Goal: Task Accomplishment & Management: Manage account settings

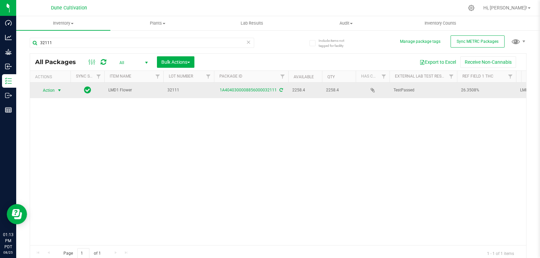
type input "32111"
click at [57, 89] on span "select" at bounding box center [59, 90] width 5 height 5
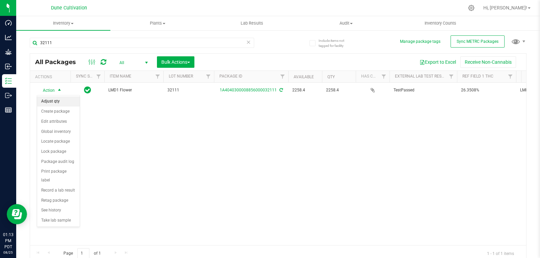
click at [59, 104] on li "Adjust qty" at bounding box center [58, 101] width 43 height 10
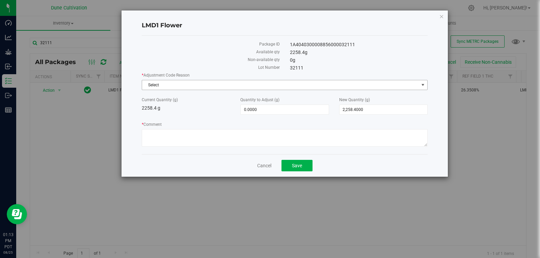
click at [222, 81] on span "Select" at bounding box center [280, 84] width 277 height 9
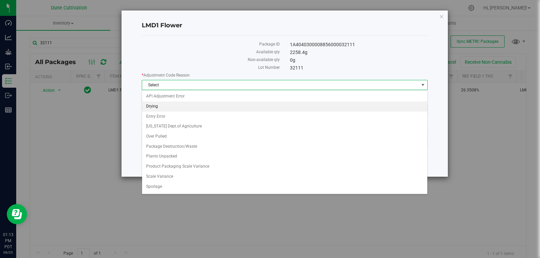
click at [210, 105] on li "Drying" at bounding box center [284, 107] width 285 height 10
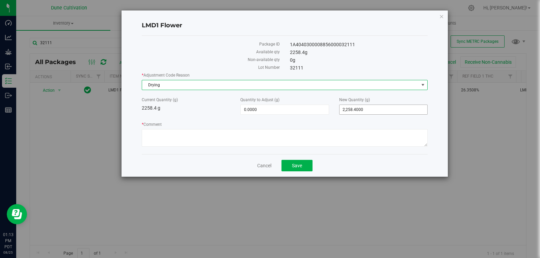
click at [359, 107] on span "2,258.4000 2258.4" at bounding box center [383, 110] width 88 height 10
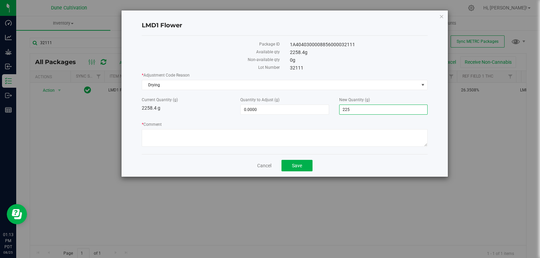
type input "2255"
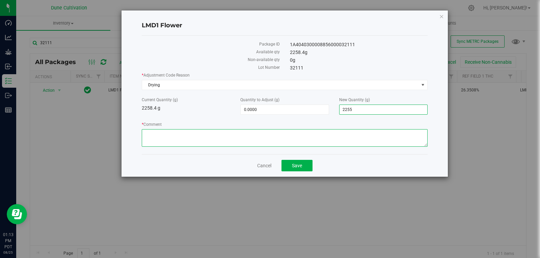
type input "-3.4000"
type input "2,255.0000"
click at [331, 138] on textarea "* Comment" at bounding box center [285, 138] width 286 height 18
type textarea "Moisture Loss"
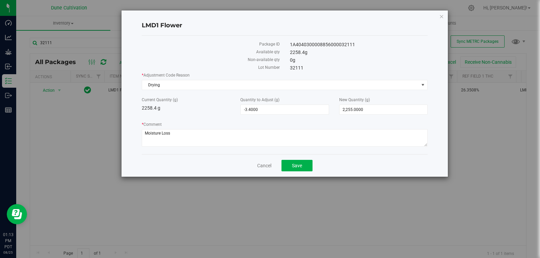
click at [301, 173] on div "Cancel Save" at bounding box center [285, 165] width 286 height 23
click at [301, 168] on span "Save" at bounding box center [297, 165] width 10 height 5
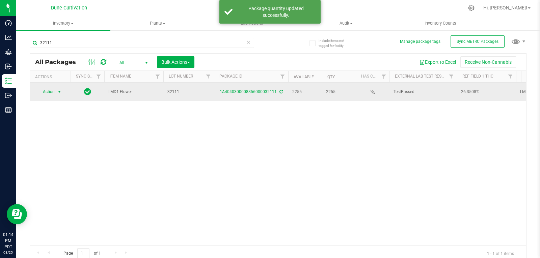
click at [51, 90] on span "Action" at bounding box center [46, 91] width 18 height 9
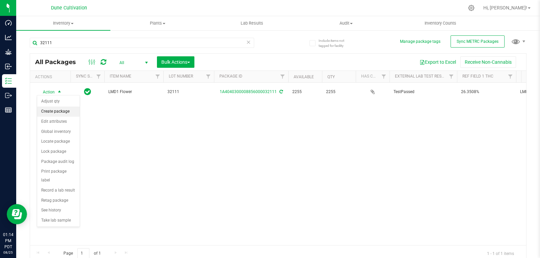
click at [61, 111] on li "Create package" at bounding box center [58, 112] width 43 height 10
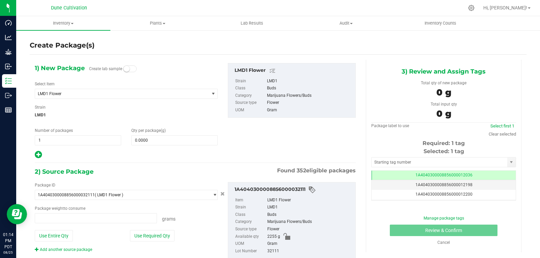
type input "0.0000 g"
click at [124, 97] on span "LMD1 Flower" at bounding box center [122, 93] width 174 height 9
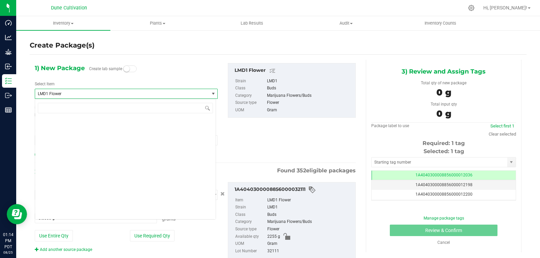
scroll to position [19021, 0]
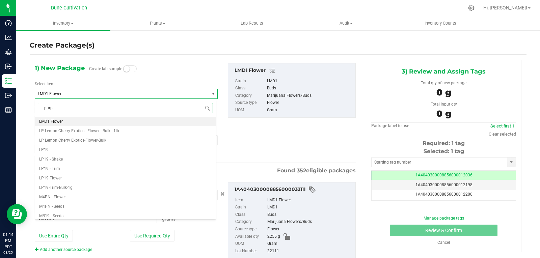
type input "purpl"
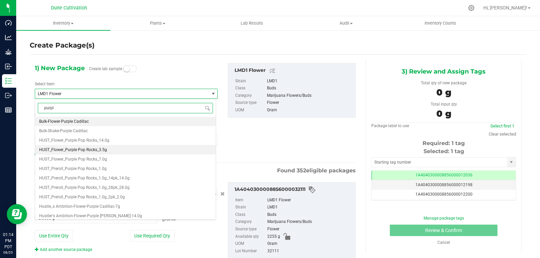
click at [116, 153] on li "HUST_Flower_Purple Pop Rocks_3.5g" at bounding box center [125, 149] width 180 height 9
type input "0"
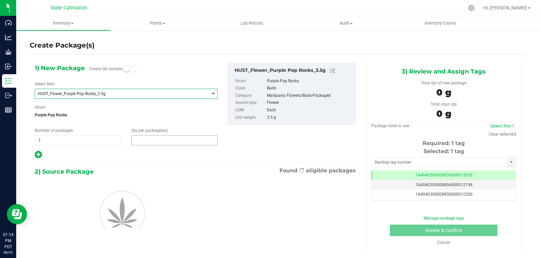
click at [145, 143] on span at bounding box center [174, 140] width 86 height 10
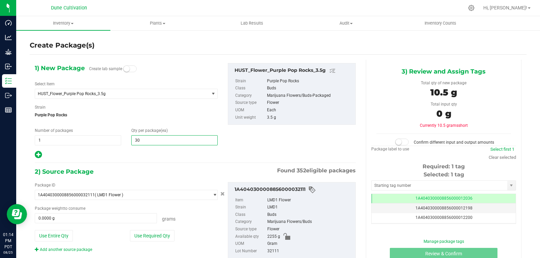
type input "300"
click at [148, 154] on div at bounding box center [126, 154] width 183 height 9
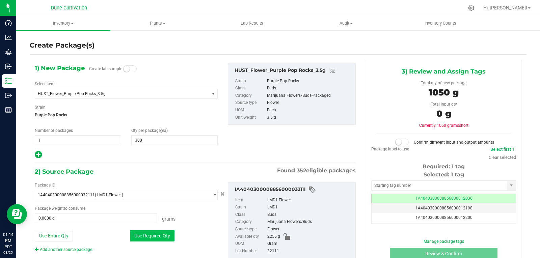
click at [165, 238] on button "Use Required Qty" at bounding box center [152, 235] width 45 height 11
type input "1050.0000 g"
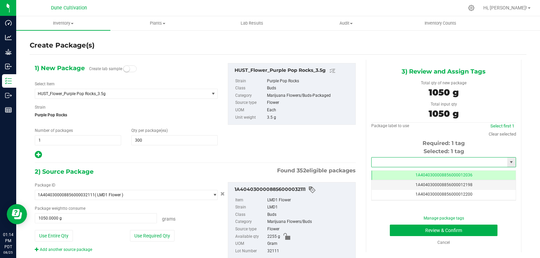
click at [408, 165] on input "text" at bounding box center [439, 162] width 136 height 9
click at [404, 171] on li "1A4040300008856000028318" at bounding box center [439, 174] width 142 height 10
type input "1A4040300008856000028318"
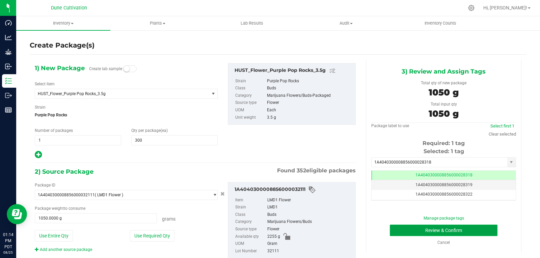
click at [403, 228] on button "Review & Confirm" at bounding box center [444, 230] width 108 height 11
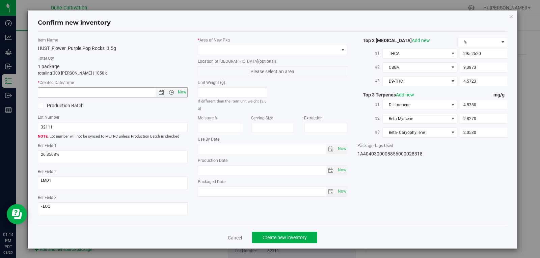
click at [184, 93] on span "Now" at bounding box center [181, 92] width 11 height 10
type input "[DATE] 1:14 PM"
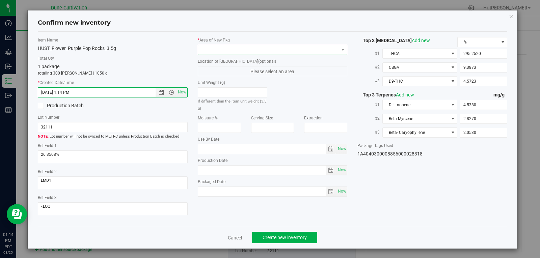
click at [226, 49] on span at bounding box center [268, 49] width 141 height 9
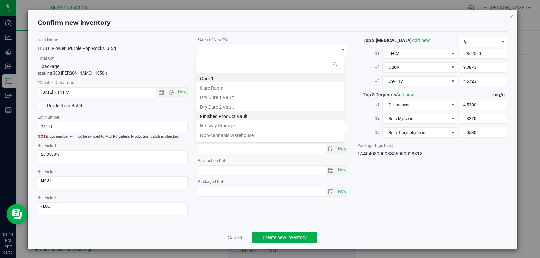
click at [224, 114] on li "Finished Product Vault" at bounding box center [269, 115] width 147 height 9
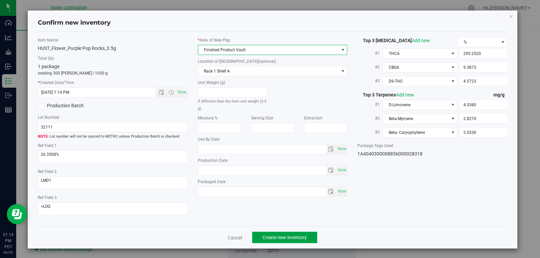
click at [282, 235] on span "Create new inventory" at bounding box center [284, 237] width 44 height 5
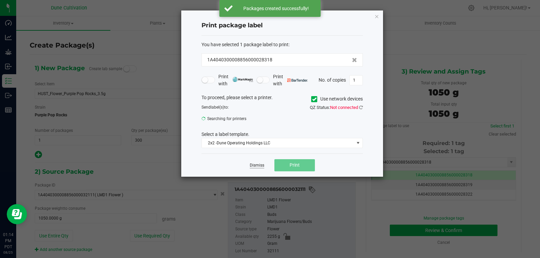
click at [256, 165] on link "Dismiss" at bounding box center [257, 166] width 15 height 6
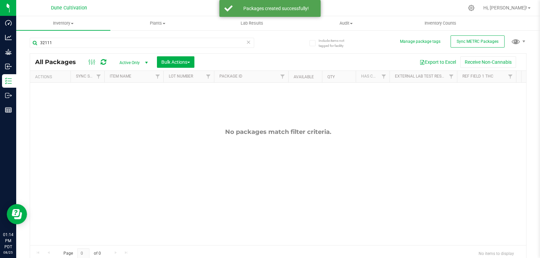
click at [129, 58] on span "Active Only" at bounding box center [132, 62] width 37 height 9
click at [122, 99] on li "All" at bounding box center [132, 103] width 36 height 10
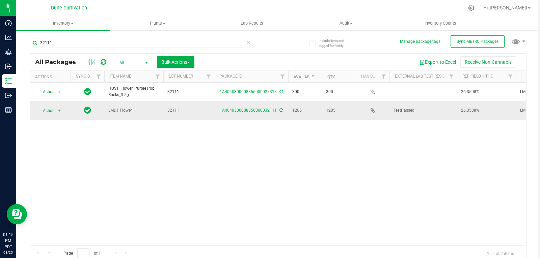
click at [59, 108] on span "select" at bounding box center [59, 110] width 5 height 5
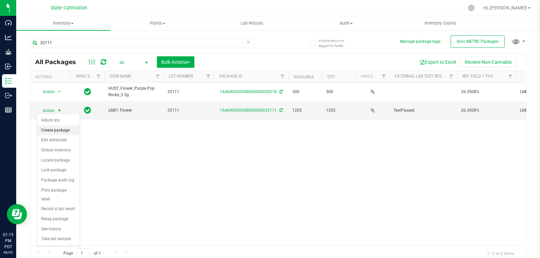
click at [58, 126] on li "Create package" at bounding box center [58, 130] width 43 height 10
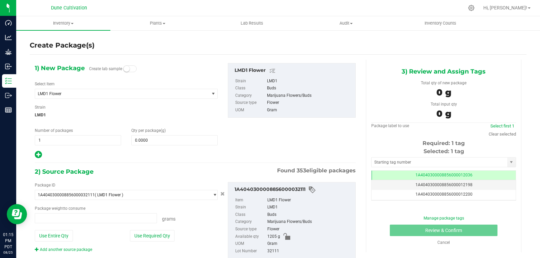
type input "0.0000 g"
click at [71, 92] on span "LMD1 Flower" at bounding box center [119, 93] width 162 height 5
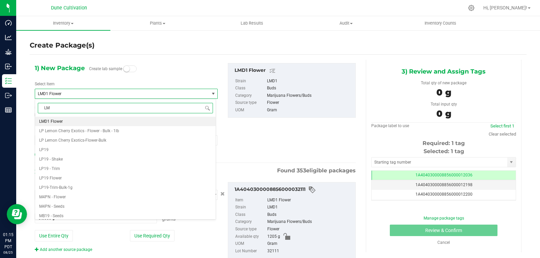
type input "LMD"
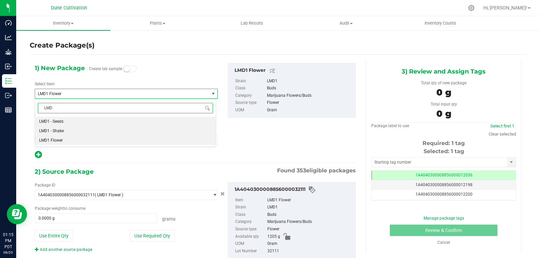
click at [58, 134] on li "LMD1 - Shake" at bounding box center [125, 130] width 180 height 9
type input "0.0000"
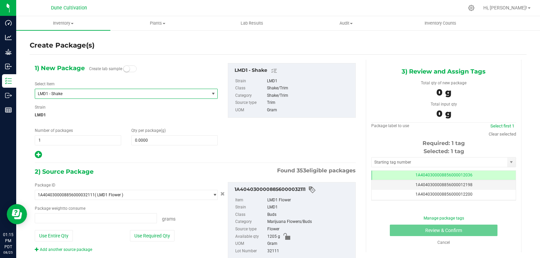
type input "0.0000 g"
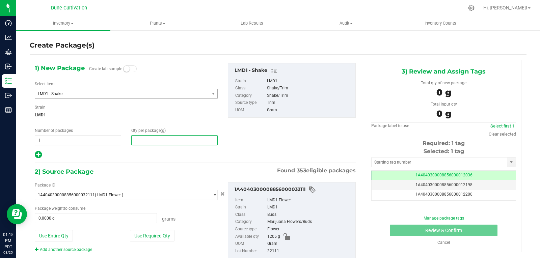
click at [154, 141] on span at bounding box center [174, 140] width 86 height 10
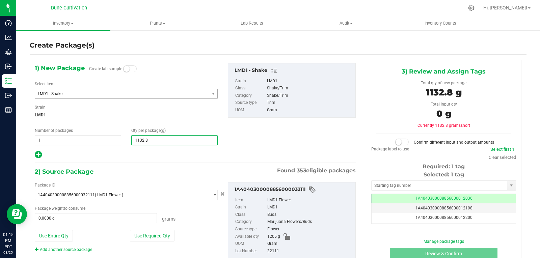
type input "1132.84"
type input "1,132.8400"
click at [157, 241] on button "Use Required Qty" at bounding box center [152, 235] width 45 height 11
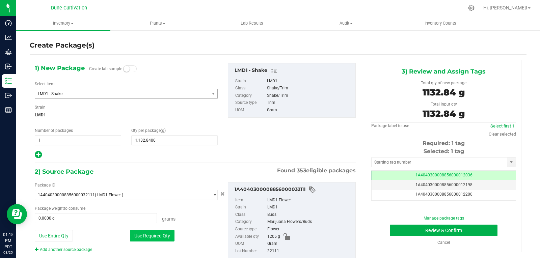
type input "1132.8400 g"
click at [379, 161] on input "text" at bounding box center [439, 162] width 136 height 9
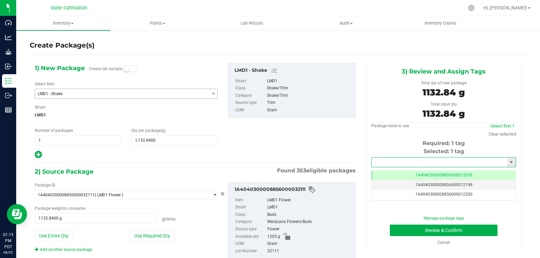
type input "3"
click at [390, 176] on li "1A4040300008856000028319" at bounding box center [439, 174] width 142 height 10
type input "1A4040300008856000028319"
click at [402, 232] on button "Review & Confirm" at bounding box center [444, 230] width 108 height 11
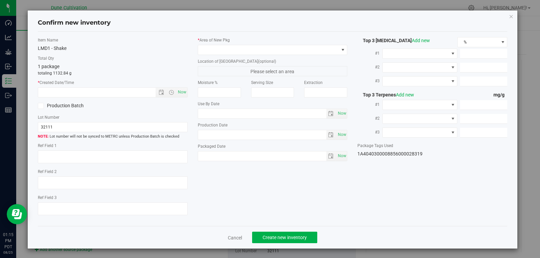
type textarea "26.3508%"
type textarea "LMD1"
type textarea "<LOQ"
type input "295.2520"
type input "9.3873"
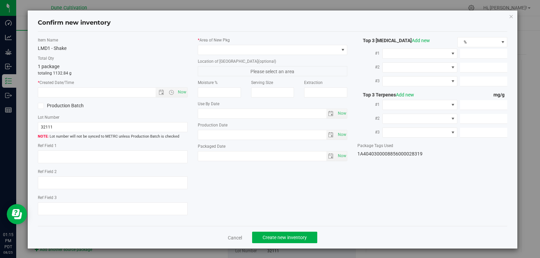
type input "4.5723"
type input "4.5380"
type input "2.8270"
type input "2.0530"
click at [182, 95] on span "Now" at bounding box center [181, 92] width 11 height 10
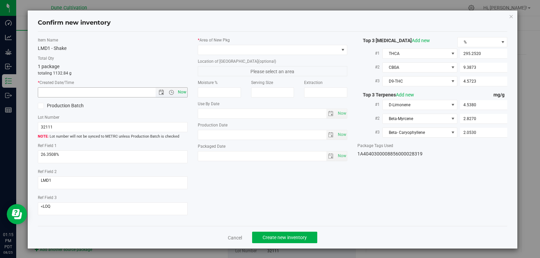
type input "[DATE] 1:15 PM"
click at [258, 50] on span at bounding box center [268, 49] width 141 height 9
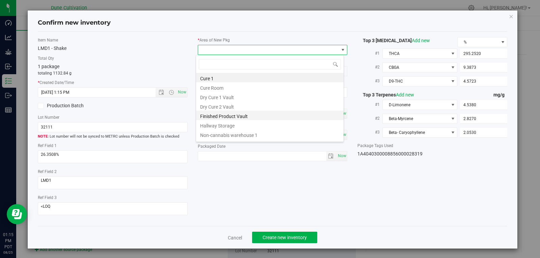
click at [233, 118] on li "Finished Product Vault" at bounding box center [269, 115] width 147 height 9
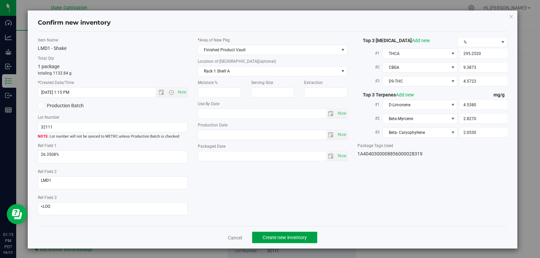
click at [289, 237] on span "Create new inventory" at bounding box center [284, 237] width 44 height 5
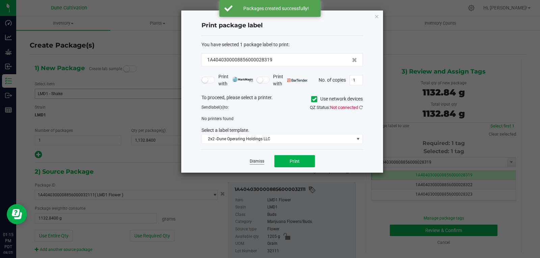
click at [258, 164] on link "Dismiss" at bounding box center [257, 162] width 15 height 6
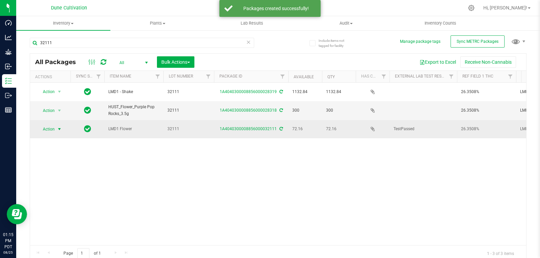
click at [53, 125] on span "Action" at bounding box center [46, 128] width 18 height 9
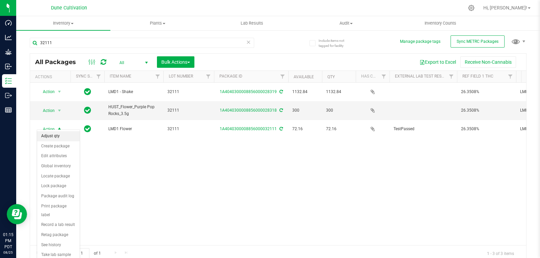
click at [56, 134] on li "Adjust qty" at bounding box center [58, 136] width 43 height 10
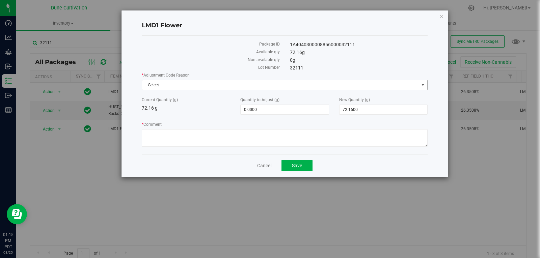
click at [181, 85] on span "Select" at bounding box center [280, 84] width 277 height 9
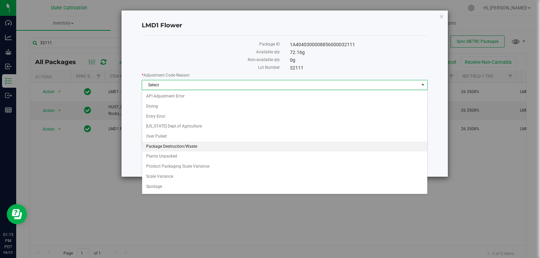
click at [185, 148] on li "Package Destruction/Waste" at bounding box center [284, 147] width 285 height 10
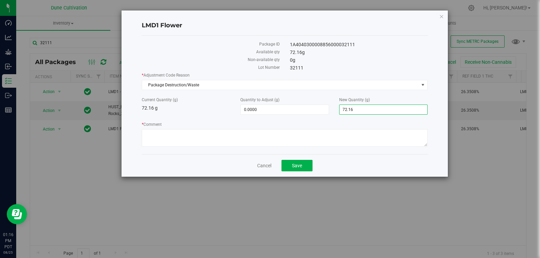
click at [354, 108] on span "72.1600 72.16" at bounding box center [383, 110] width 88 height 10
click at [354, 108] on input "72.16" at bounding box center [383, 109] width 88 height 9
click at [296, 110] on span "0.0000 0" at bounding box center [284, 110] width 88 height 10
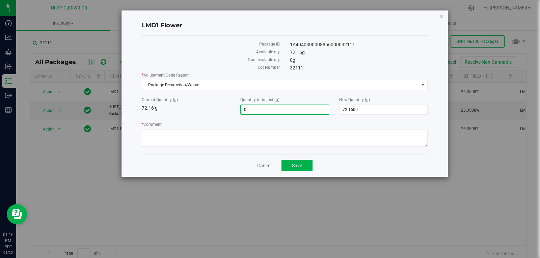
click at [296, 110] on input "0" at bounding box center [284, 109] width 88 height 9
click at [245, 111] on input "046.37" at bounding box center [284, 109] width 88 height 9
type input "-46.37"
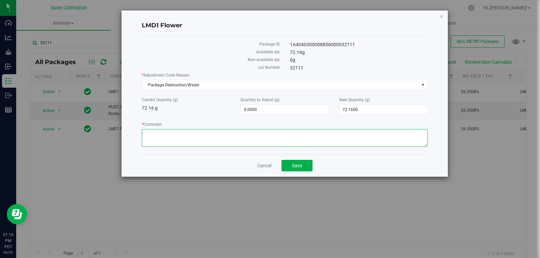
type input "-46.3700"
type input "25.7900"
click at [243, 134] on textarea "* Comment" at bounding box center [285, 138] width 286 height 18
type textarea "Stem Waste"
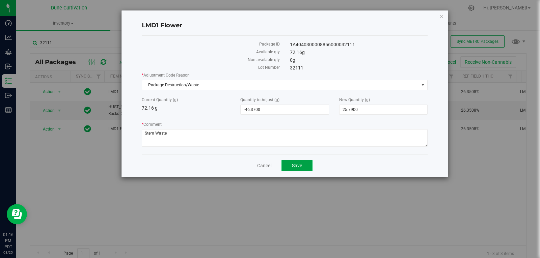
click at [305, 167] on button "Save" at bounding box center [296, 165] width 31 height 11
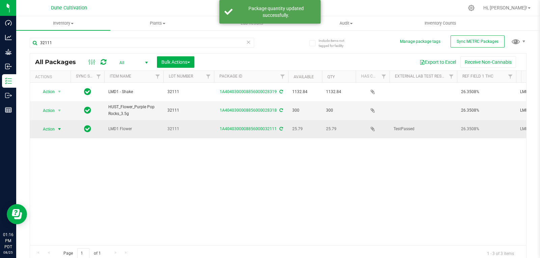
click at [58, 126] on span "select" at bounding box center [59, 128] width 5 height 5
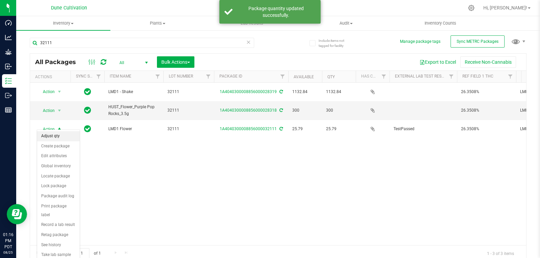
click at [55, 137] on li "Adjust qty" at bounding box center [58, 136] width 43 height 10
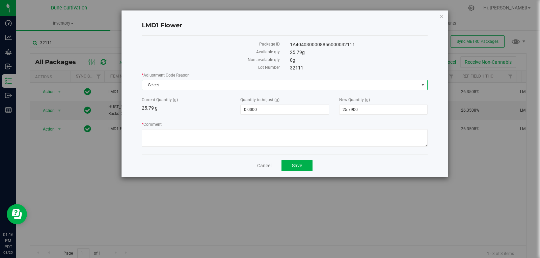
click at [191, 86] on span "Select" at bounding box center [280, 84] width 277 height 9
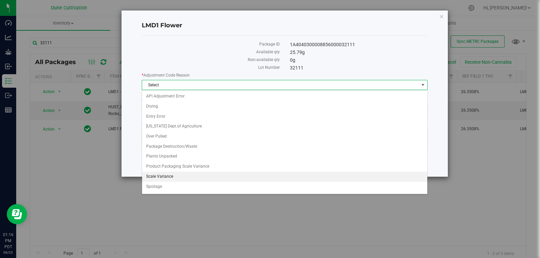
click at [176, 174] on li "Scale Variance" at bounding box center [284, 177] width 285 height 10
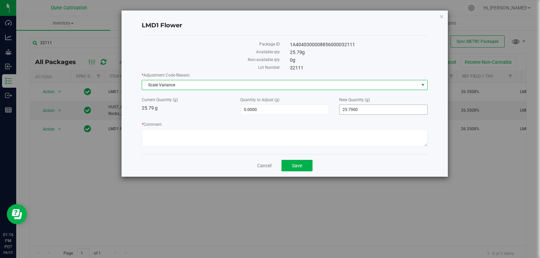
click at [364, 112] on span "25.7900 25.79" at bounding box center [383, 110] width 88 height 10
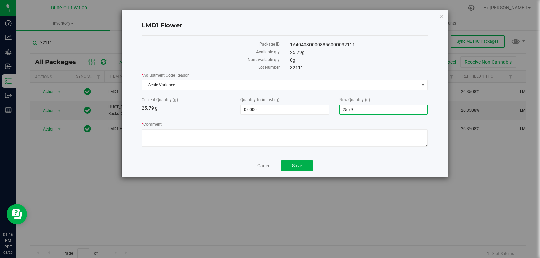
click at [364, 112] on input "25.79" at bounding box center [383, 109] width 88 height 9
type input "0"
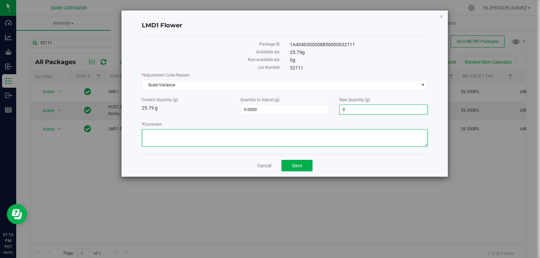
type input "-25.7900"
type input "0.0000"
click at [322, 142] on textarea "* Comment" at bounding box center [285, 138] width 286 height 18
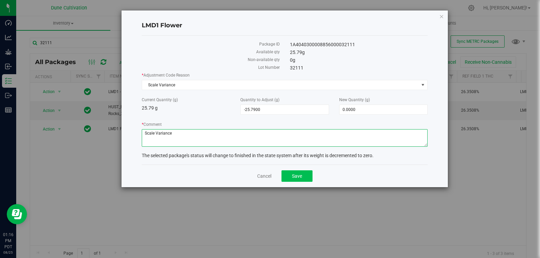
type textarea "Scale Variance"
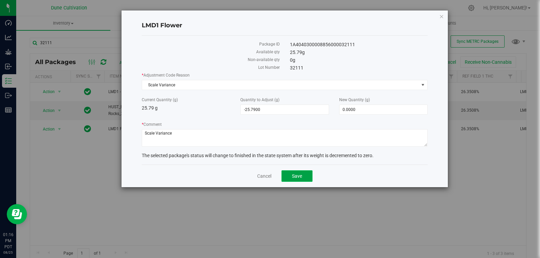
click at [300, 171] on button "Save" at bounding box center [296, 175] width 31 height 11
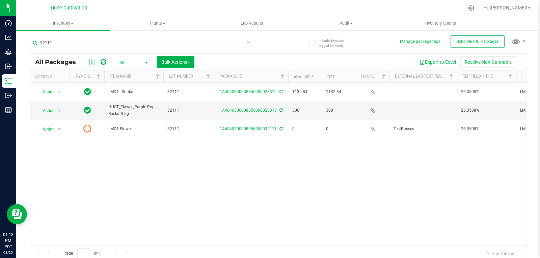
click at [105, 63] on icon at bounding box center [104, 62] width 6 height 7
click at [153, 39] on input "32111" at bounding box center [142, 43] width 224 height 10
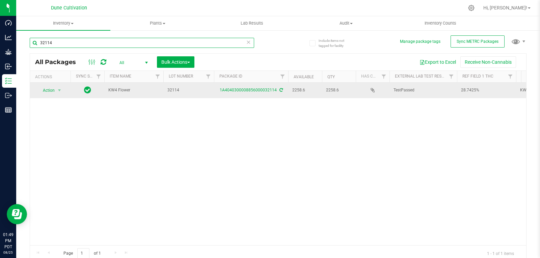
type input "32114"
click at [53, 93] on span "Action" at bounding box center [46, 90] width 18 height 9
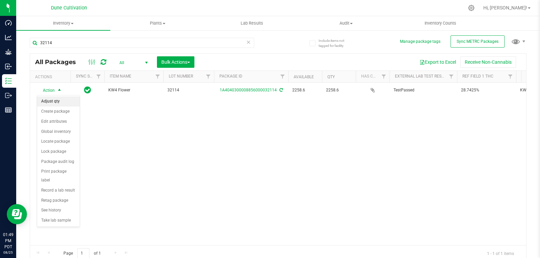
click at [56, 101] on li "Adjust qty" at bounding box center [58, 101] width 43 height 10
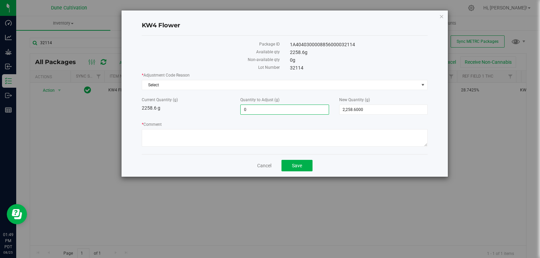
click at [267, 105] on span "0.0000 0" at bounding box center [284, 110] width 88 height 10
click at [349, 108] on span "2,258.6000 2258.6" at bounding box center [383, 110] width 88 height 10
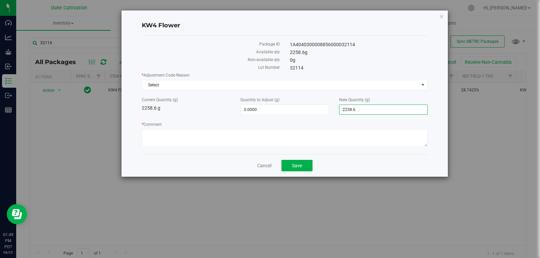
click at [349, 108] on input "2258.6" at bounding box center [383, 109] width 88 height 9
type input "2257"
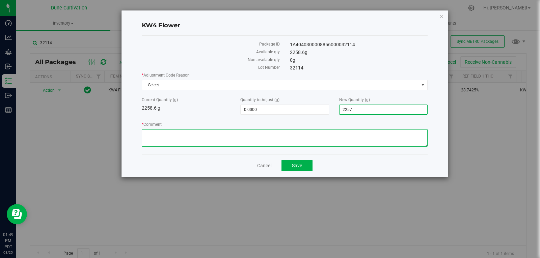
type input "-1.6000"
type input "2,257.0000"
click at [338, 135] on textarea "* Comment" at bounding box center [285, 138] width 286 height 18
type textarea "S"
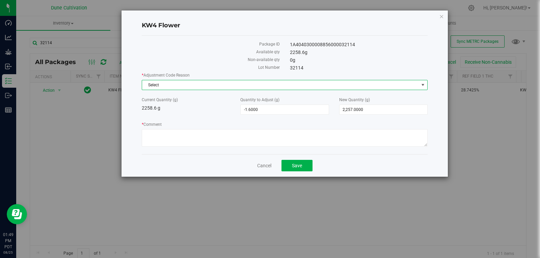
click at [290, 88] on span "Select" at bounding box center [280, 84] width 277 height 9
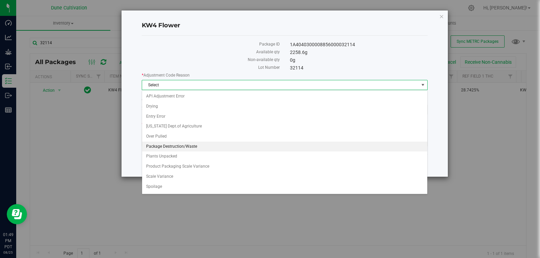
click at [258, 147] on li "Package Destruction/Waste" at bounding box center [284, 147] width 285 height 10
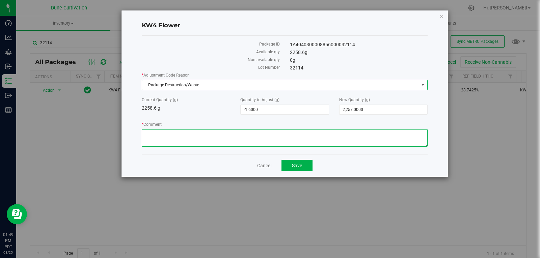
click at [236, 144] on textarea "* Comment" at bounding box center [285, 138] width 286 height 18
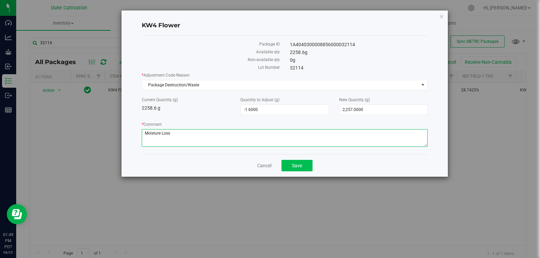
type textarea "Moisture Loss"
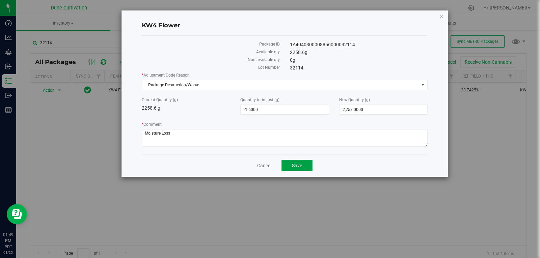
click at [309, 164] on button "Save" at bounding box center [296, 165] width 31 height 11
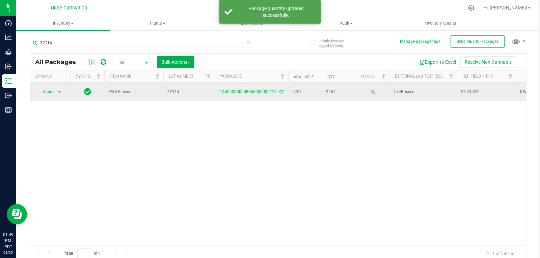
click at [49, 92] on span "Action" at bounding box center [46, 91] width 18 height 9
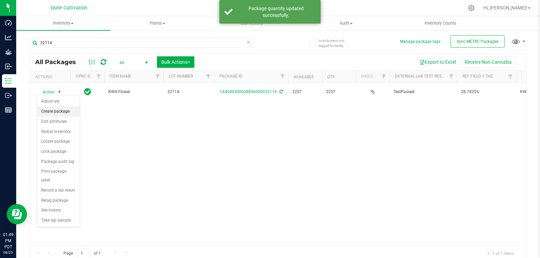
click at [52, 111] on li "Create package" at bounding box center [58, 112] width 43 height 10
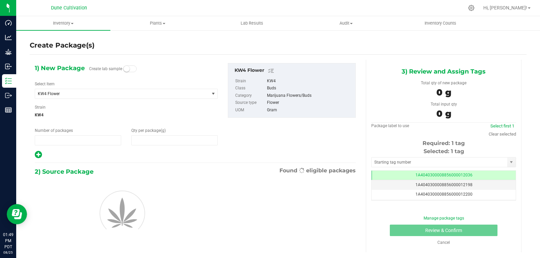
type input "1"
type input "0.0000"
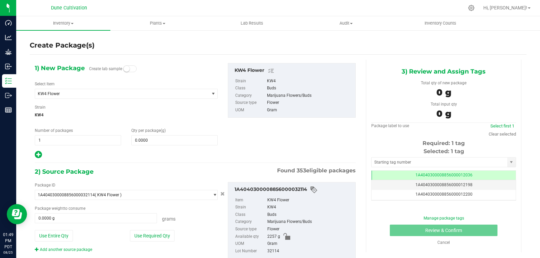
scroll to position [0, 0]
click at [74, 101] on div "1) New Package Create lab sample Select Item KW4 Flower 1942 Flower 1942-Shake …" at bounding box center [126, 111] width 193 height 96
click at [74, 96] on span "KW4 Flower" at bounding box center [122, 93] width 174 height 9
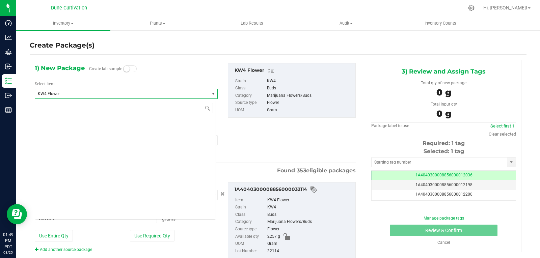
scroll to position [18530, 0]
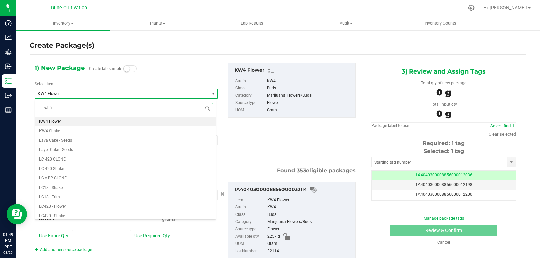
type input "white"
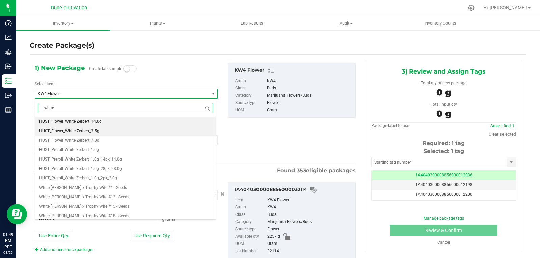
click at [137, 132] on li "HUST_Flower_White Zerbert_3.5g" at bounding box center [125, 130] width 180 height 9
type input "0"
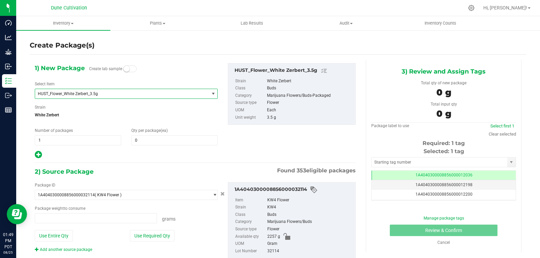
type input "0.0000 g"
click at [144, 134] on div "Qty per package (ea) 0 0" at bounding box center [174, 137] width 96 height 18
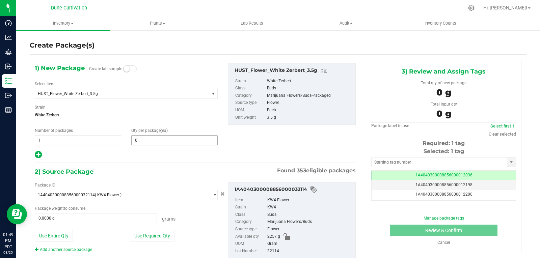
click at [144, 140] on span "0 0" at bounding box center [174, 140] width 86 height 10
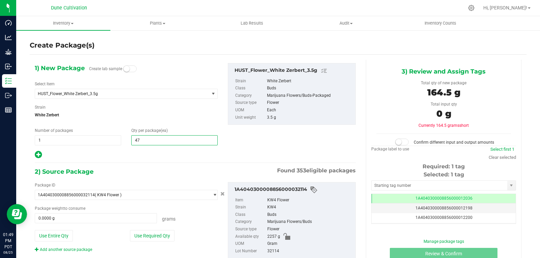
type input "475"
click at [153, 235] on button "Use Required Qty" at bounding box center [152, 235] width 45 height 11
type input "475"
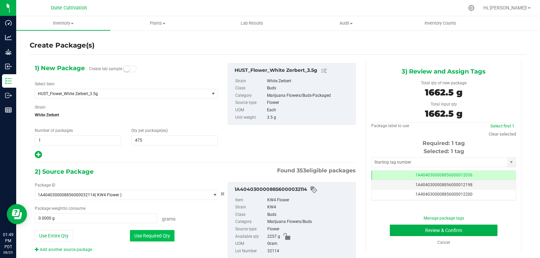
type input "1662.5000 g"
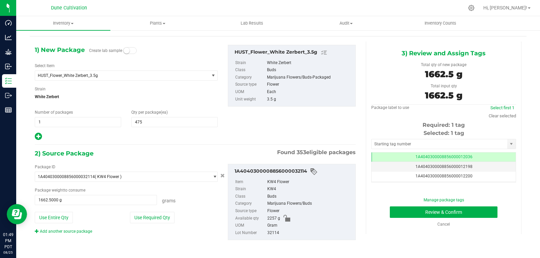
click at [408, 150] on div "Selected: 1 tag Tag 1A4040300008856000012036 1A4040300008856000012198 1A4040300…" at bounding box center [443, 155] width 145 height 53
click at [408, 142] on input "text" at bounding box center [439, 143] width 136 height 9
type input "2"
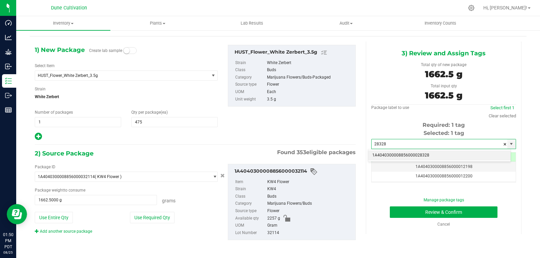
click at [408, 152] on li "1A4040300008856000028328" at bounding box center [439, 155] width 142 height 10
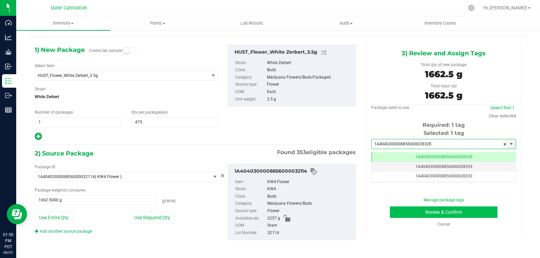
type input "1A4040300008856000028328"
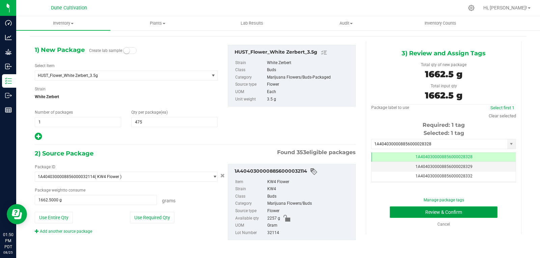
click at [395, 209] on button "Review & Confirm" at bounding box center [444, 211] width 108 height 11
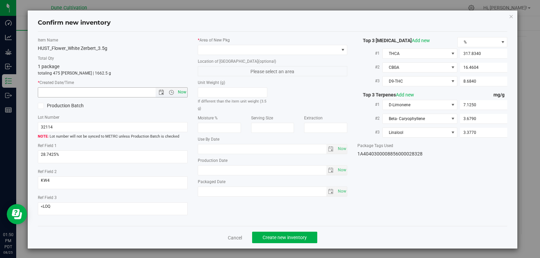
click at [178, 91] on span "Now" at bounding box center [181, 92] width 11 height 10
type input "[DATE] 1:50 PM"
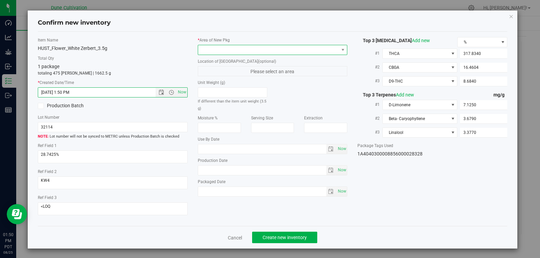
click at [240, 50] on span at bounding box center [268, 49] width 141 height 9
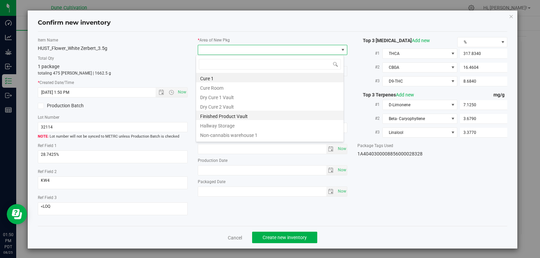
click at [233, 115] on li "Finished Product Vault" at bounding box center [269, 115] width 147 height 9
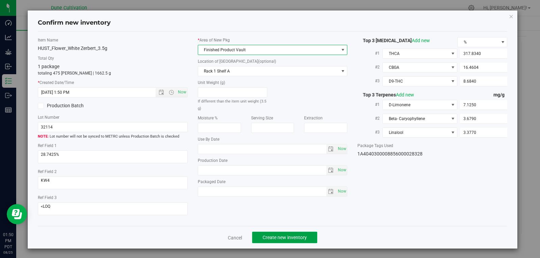
click at [284, 239] on span "Create new inventory" at bounding box center [284, 237] width 44 height 5
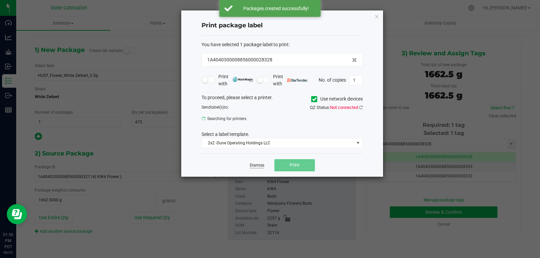
click at [258, 166] on link "Dismiss" at bounding box center [257, 166] width 15 height 6
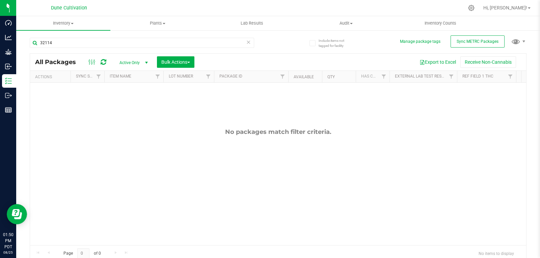
click at [133, 58] on span "Active Only" at bounding box center [132, 62] width 37 height 9
click at [129, 102] on li "All" at bounding box center [132, 103] width 36 height 10
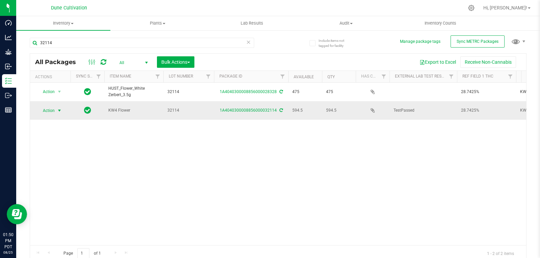
click at [61, 110] on span "select" at bounding box center [59, 110] width 5 height 5
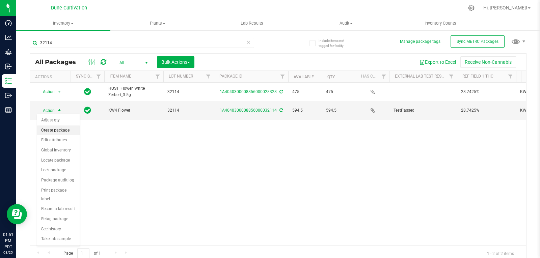
click at [61, 131] on li "Create package" at bounding box center [58, 130] width 43 height 10
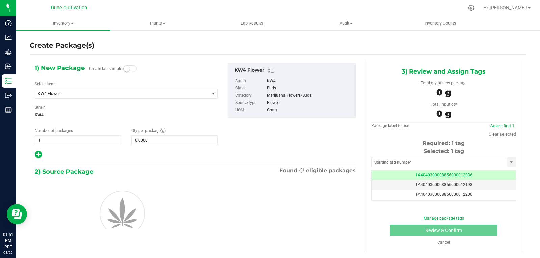
scroll to position [0, 0]
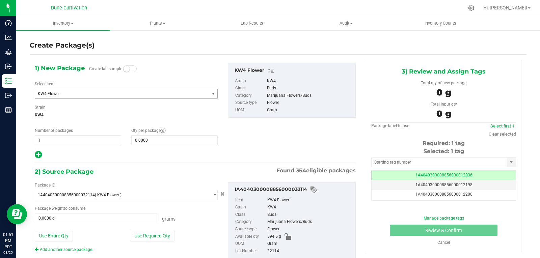
click at [106, 95] on span "KW4 Flower" at bounding box center [119, 93] width 162 height 5
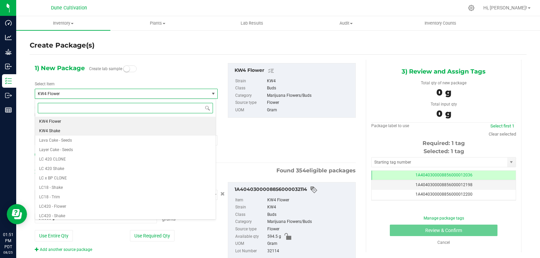
click at [77, 131] on li "KW4 Shake" at bounding box center [125, 130] width 180 height 9
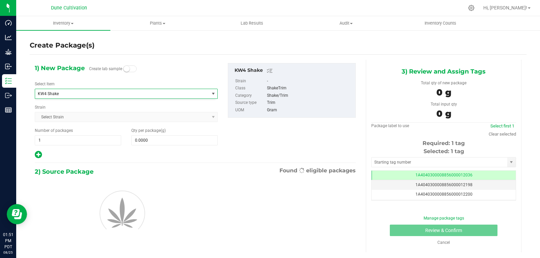
type input "0.0000"
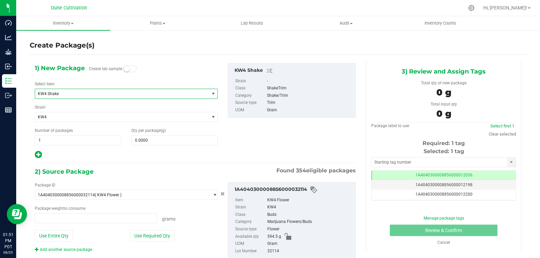
type input "0.0000 g"
click at [158, 142] on span "0.0000 0" at bounding box center [174, 140] width 86 height 10
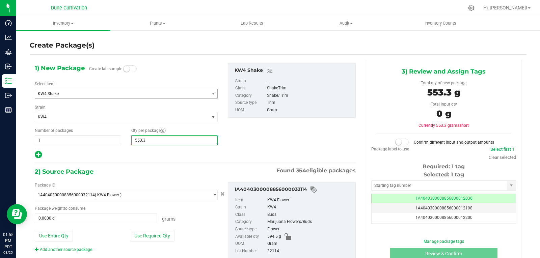
type input "553.35"
type input "553.3500"
click at [154, 235] on button "Use Required Qty" at bounding box center [152, 235] width 45 height 11
type input "553.3500 g"
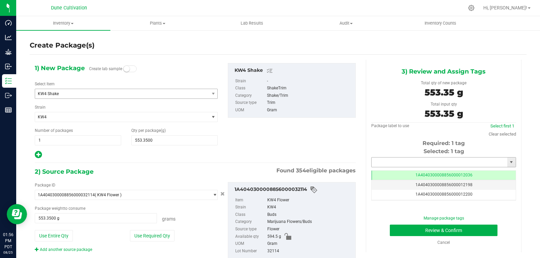
click at [396, 159] on input "text" at bounding box center [439, 162] width 136 height 9
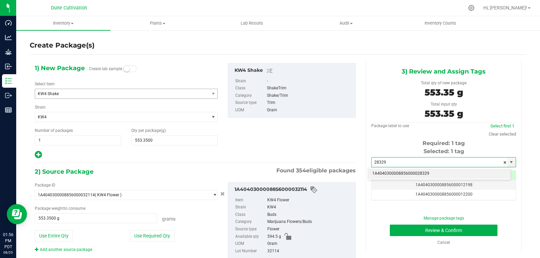
click at [389, 174] on li "1A4040300008856000028329" at bounding box center [439, 174] width 142 height 10
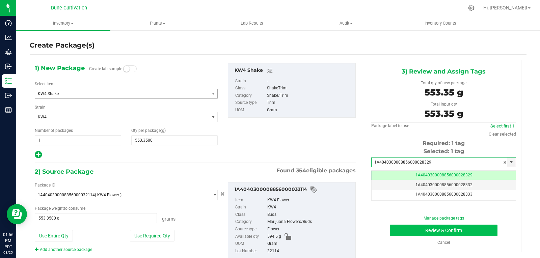
type input "1A4040300008856000028329"
click at [405, 230] on button "Review & Confirm" at bounding box center [444, 230] width 108 height 11
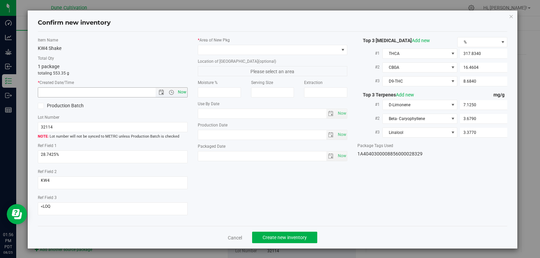
click at [183, 93] on span "Now" at bounding box center [181, 92] width 11 height 10
type input "[DATE] 1:56 PM"
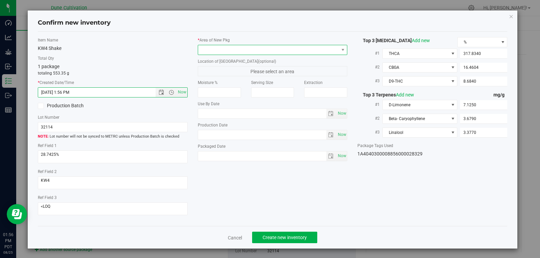
click at [236, 54] on span at bounding box center [268, 49] width 141 height 9
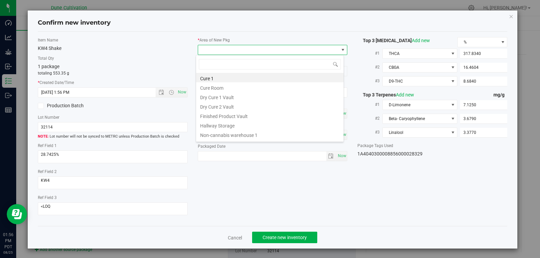
scroll to position [10, 148]
click at [230, 116] on li "Finished Product Vault" at bounding box center [269, 115] width 147 height 9
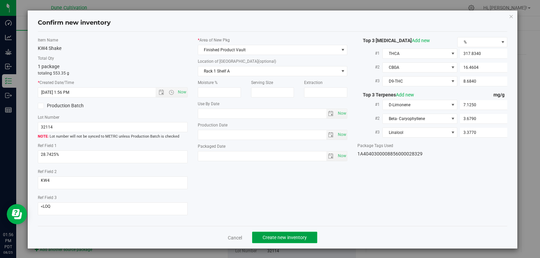
click at [283, 235] on span "Create new inventory" at bounding box center [284, 237] width 44 height 5
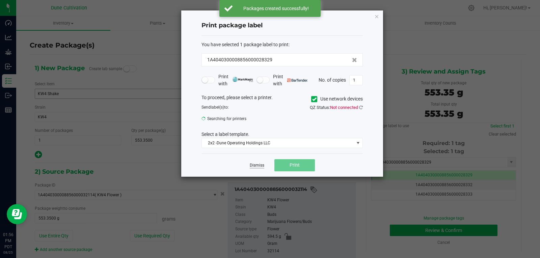
click at [252, 163] on link "Dismiss" at bounding box center [257, 166] width 15 height 6
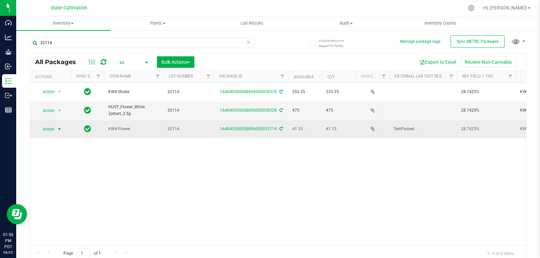
click at [59, 126] on span "select" at bounding box center [59, 128] width 5 height 5
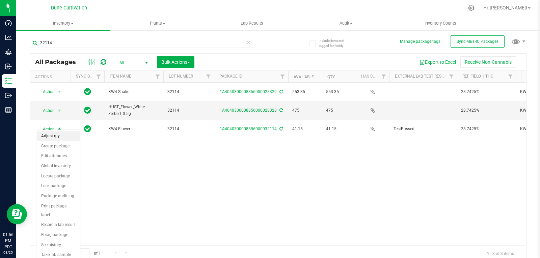
click at [57, 136] on li "Adjust qty" at bounding box center [58, 136] width 43 height 10
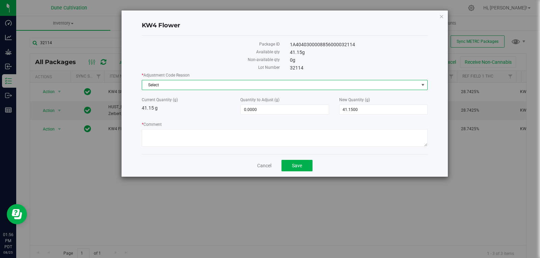
click at [163, 87] on span "Select" at bounding box center [280, 84] width 277 height 9
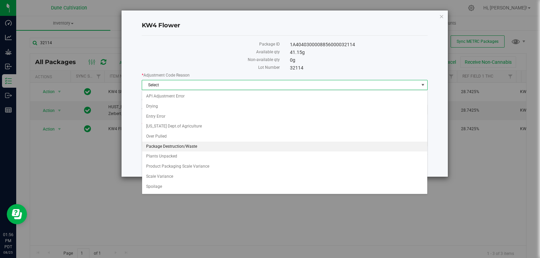
click at [177, 149] on li "Package Destruction/Waste" at bounding box center [284, 147] width 285 height 10
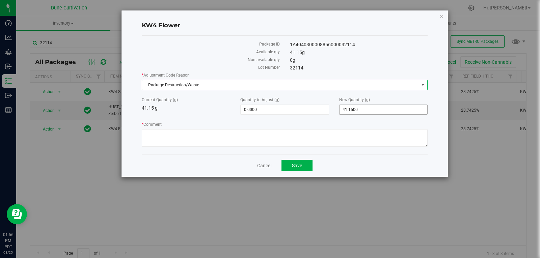
click at [356, 111] on span "41.1500 41.15" at bounding box center [383, 110] width 88 height 10
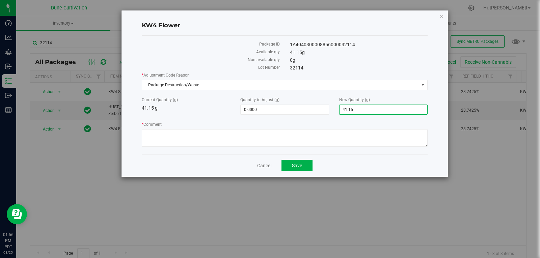
click at [356, 111] on input "41.15" at bounding box center [383, 109] width 88 height 9
click at [301, 111] on span "0.0000 0" at bounding box center [284, 110] width 88 height 10
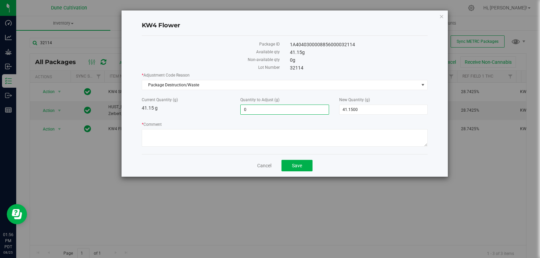
click at [301, 111] on input "0" at bounding box center [284, 109] width 88 height 9
type input "-2.50"
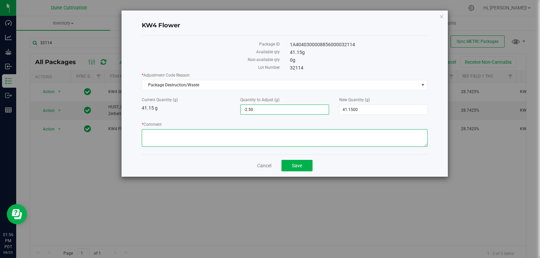
type input "-2.5000"
type input "38.6500"
click at [329, 141] on textarea "* Comment" at bounding box center [285, 138] width 286 height 18
type textarea "Stem Waste"
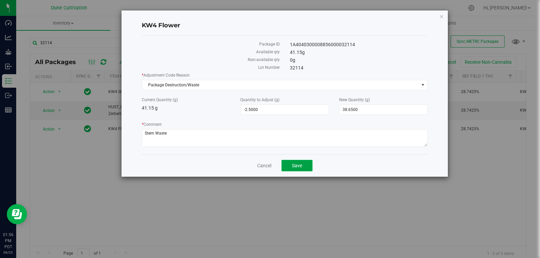
click at [305, 167] on button "Save" at bounding box center [296, 165] width 31 height 11
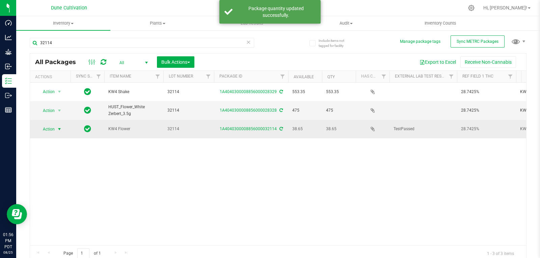
click at [46, 124] on span "Action" at bounding box center [46, 128] width 18 height 9
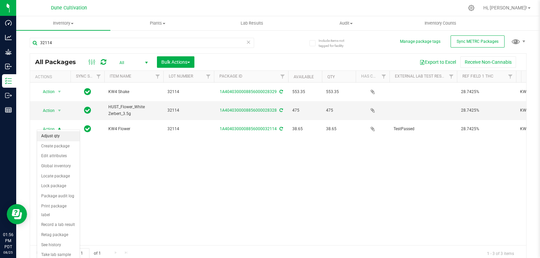
click at [66, 136] on li "Adjust qty" at bounding box center [58, 136] width 43 height 10
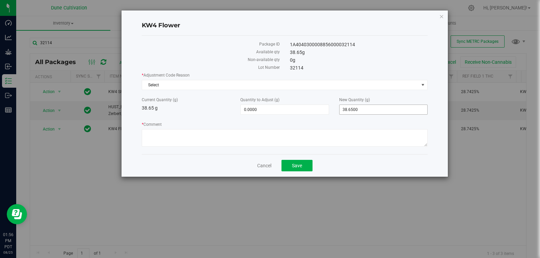
click at [354, 108] on span "38.6500 38.65" at bounding box center [383, 110] width 88 height 10
click at [354, 108] on input "38.65" at bounding box center [383, 109] width 88 height 9
type input "0"
type input "-38.6500"
type input "0.0000"
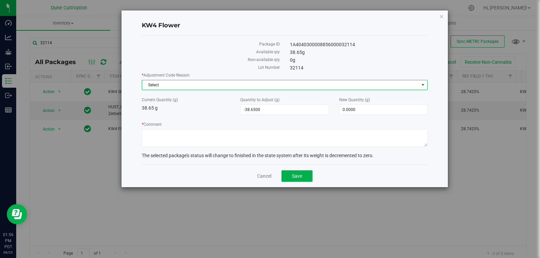
click at [308, 85] on span "Select" at bounding box center [280, 84] width 277 height 9
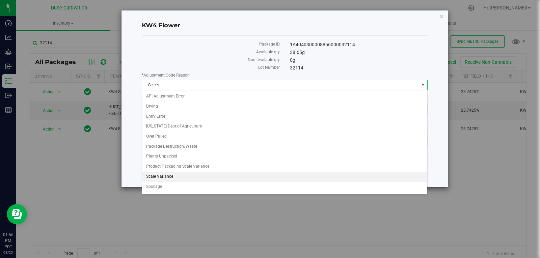
click at [245, 175] on li "Scale Variance" at bounding box center [284, 177] width 285 height 10
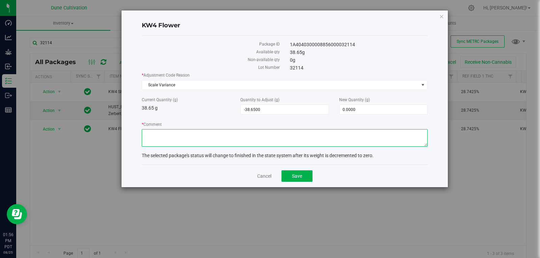
click at [271, 137] on textarea "* Comment" at bounding box center [285, 138] width 286 height 18
type textarea "Scale Variance"
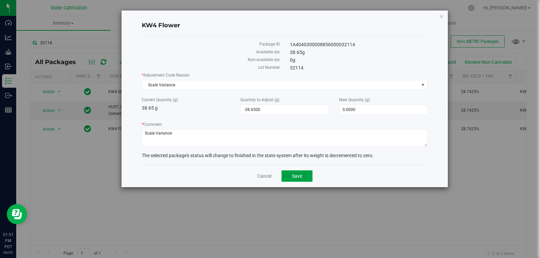
click at [294, 179] on button "Save" at bounding box center [296, 175] width 31 height 11
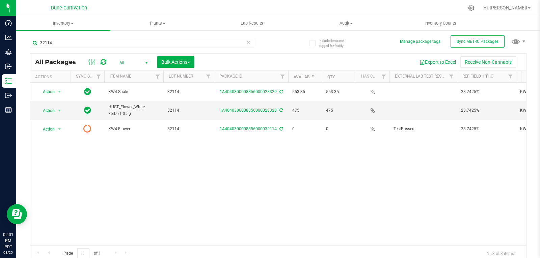
click at [148, 189] on div "Action Action Adjust qty Create package Edit attributes Global inventory Locate…" at bounding box center [278, 164] width 496 height 163
click at [68, 45] on input "32114" at bounding box center [142, 43] width 224 height 10
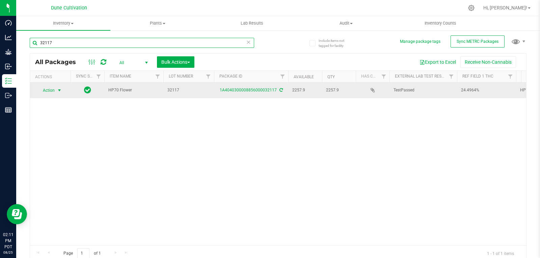
type input "32117"
click at [54, 88] on span "Action" at bounding box center [46, 90] width 18 height 9
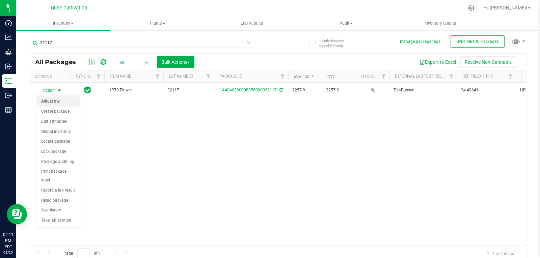
click at [59, 100] on li "Adjust qty" at bounding box center [58, 101] width 43 height 10
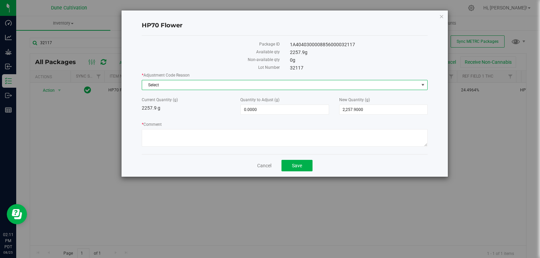
click at [178, 87] on span "Select" at bounding box center [280, 84] width 277 height 9
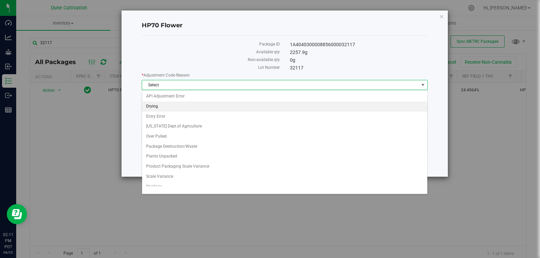
click at [181, 108] on li "Drying" at bounding box center [284, 107] width 285 height 10
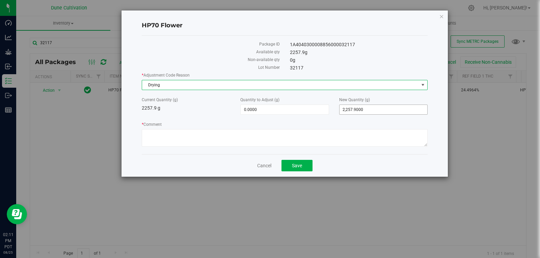
click at [359, 108] on span "2,257.9000 2257.9" at bounding box center [383, 110] width 88 height 10
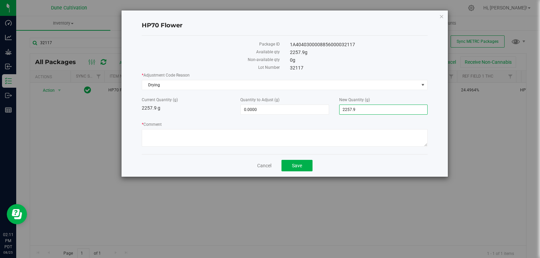
click at [359, 108] on input "2257.9" at bounding box center [383, 109] width 88 height 9
type input "2254"
type input "-3.9000"
type input "2,254.0000"
click at [310, 167] on button "Save" at bounding box center [296, 165] width 31 height 11
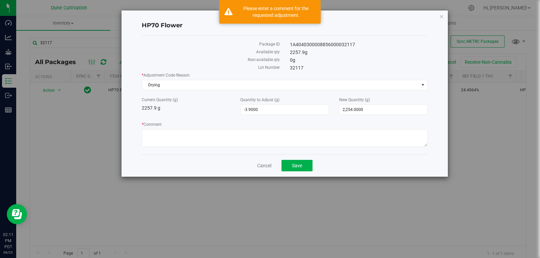
click at [260, 148] on div "* Comment" at bounding box center [285, 134] width 286 height 27
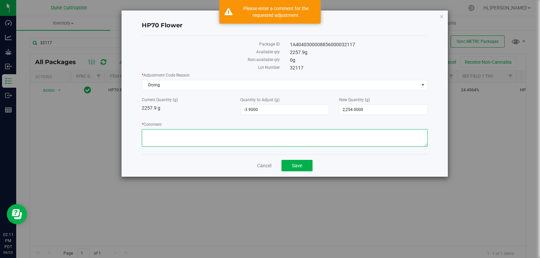
click at [260, 143] on textarea "* Comment" at bounding box center [285, 138] width 286 height 18
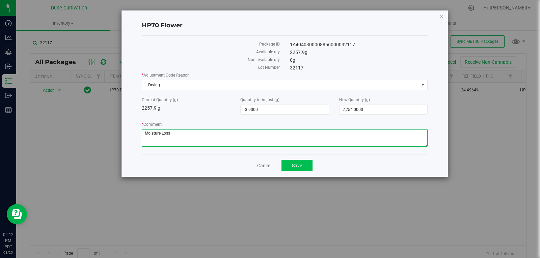
type textarea "Moisture Loss"
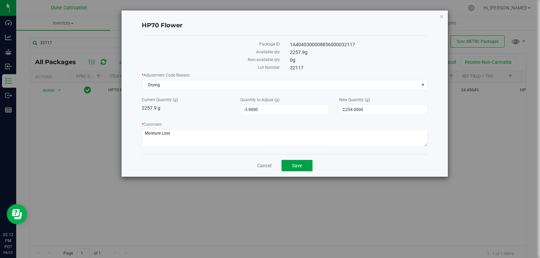
click at [287, 162] on button "Save" at bounding box center [296, 165] width 31 height 11
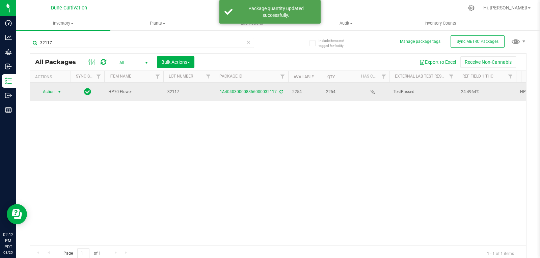
click at [54, 90] on span "Action" at bounding box center [46, 91] width 18 height 9
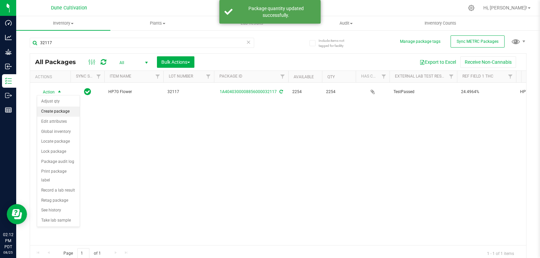
click at [57, 112] on li "Create package" at bounding box center [58, 112] width 43 height 10
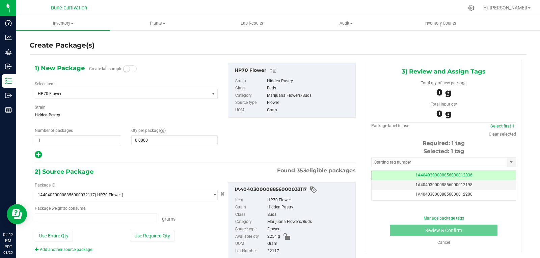
type input "0.0000 g"
click at [95, 95] on span "HP70 Flower" at bounding box center [119, 93] width 162 height 5
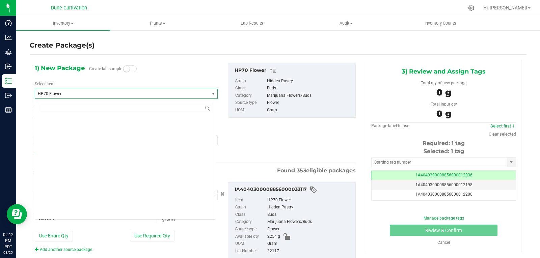
scroll to position [6488, 0]
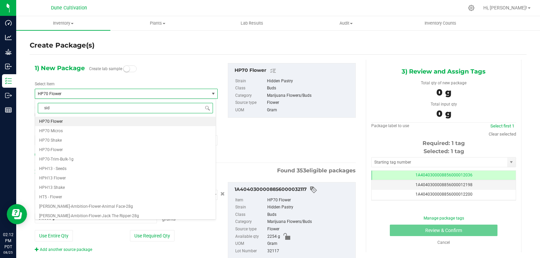
type input "side"
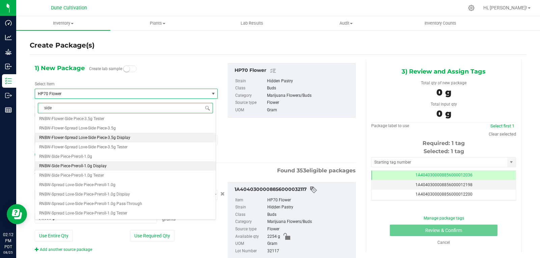
scroll to position [0, 0]
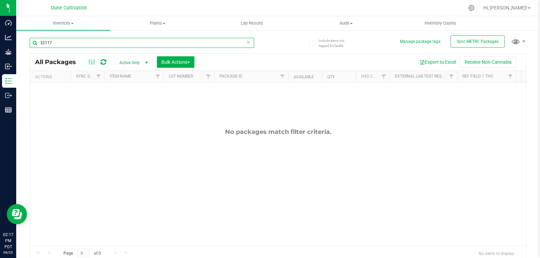
click at [69, 43] on input "32117" at bounding box center [142, 43] width 224 height 10
type input "32115"
click at [133, 62] on span "Active Only" at bounding box center [132, 62] width 37 height 9
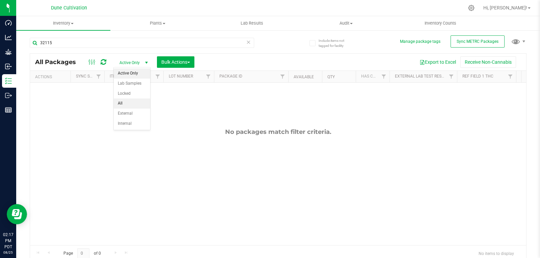
click at [124, 103] on li "All" at bounding box center [132, 103] width 36 height 10
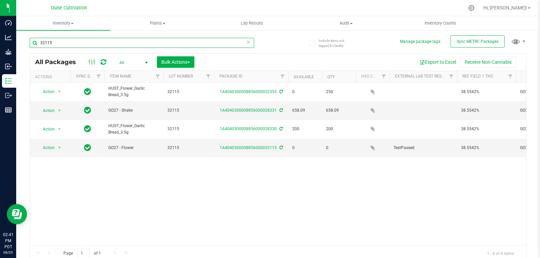
click at [101, 43] on input "32115" at bounding box center [142, 43] width 224 height 10
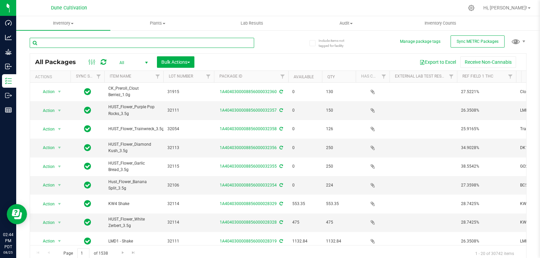
click at [94, 42] on input "text" at bounding box center [142, 43] width 224 height 10
click at [155, 43] on input "text" at bounding box center [142, 43] width 224 height 10
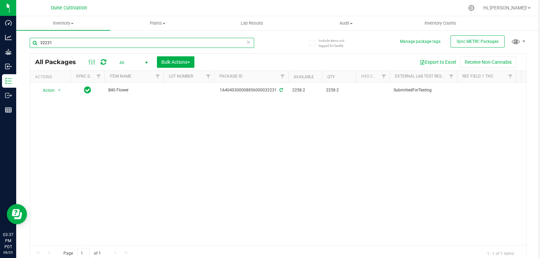
type input "32231"
